Goal: Task Accomplishment & Management: Manage account settings

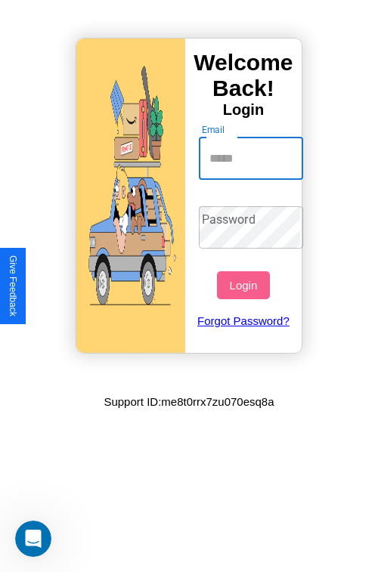
click at [252, 158] on input "Email" at bounding box center [251, 159] width 105 height 42
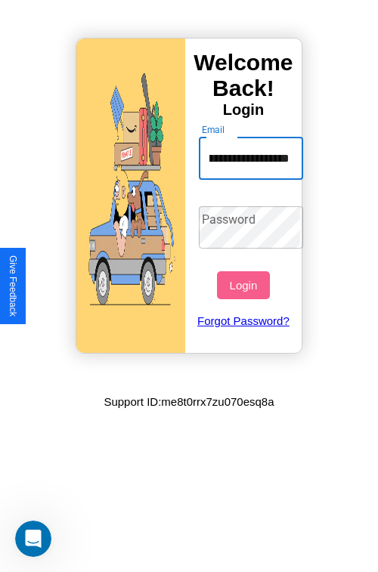
type input "**********"
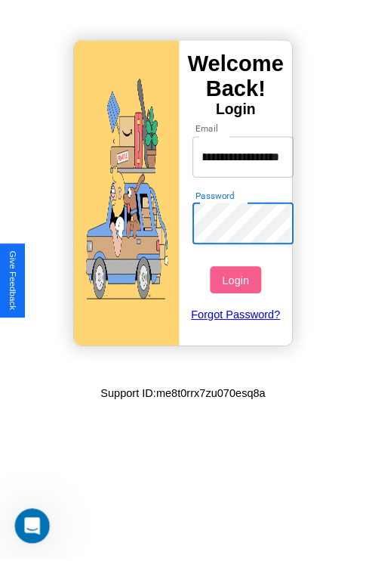
scroll to position [0, 0]
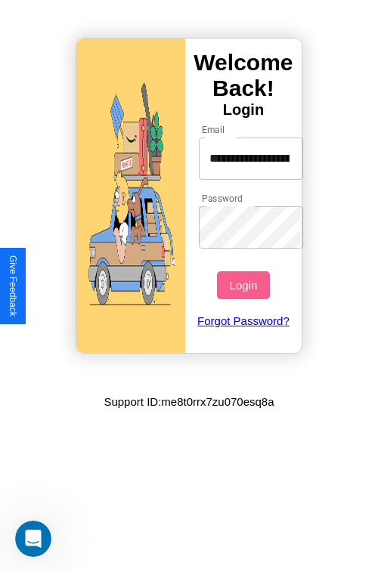
click at [245, 285] on button "Login" at bounding box center [243, 285] width 52 height 28
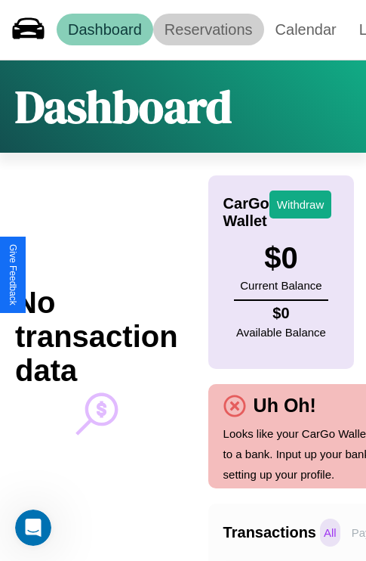
click at [209, 29] on link "Reservations" at bounding box center [208, 30] width 111 height 32
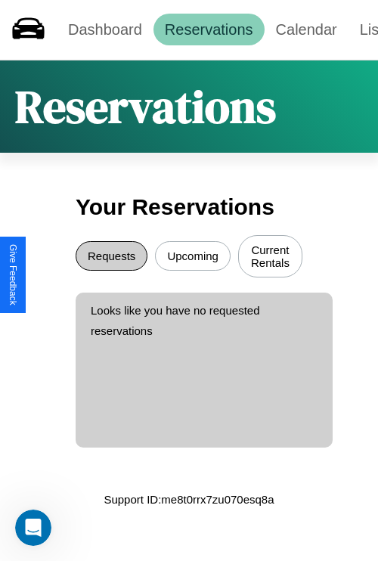
click at [111, 258] on button "Requests" at bounding box center [112, 255] width 72 height 29
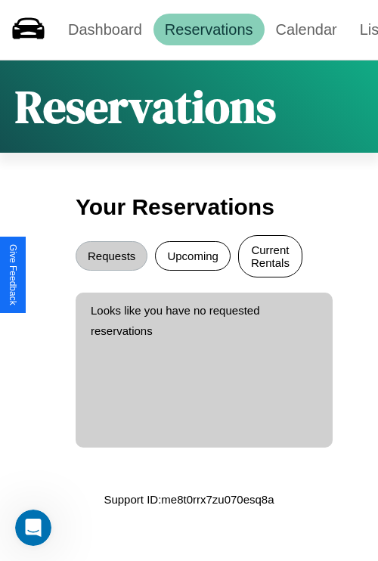
click at [270, 258] on button "Current Rentals" at bounding box center [270, 256] width 64 height 42
